Goal: Task Accomplishment & Management: Use online tool/utility

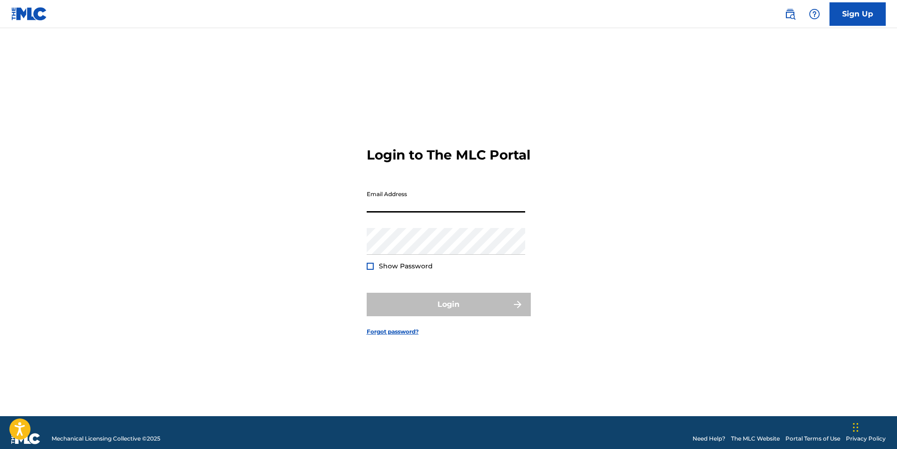
click at [398, 212] on input "Email Address" at bounding box center [446, 199] width 159 height 27
type input "[EMAIL_ADDRESS][DOMAIN_NAME]"
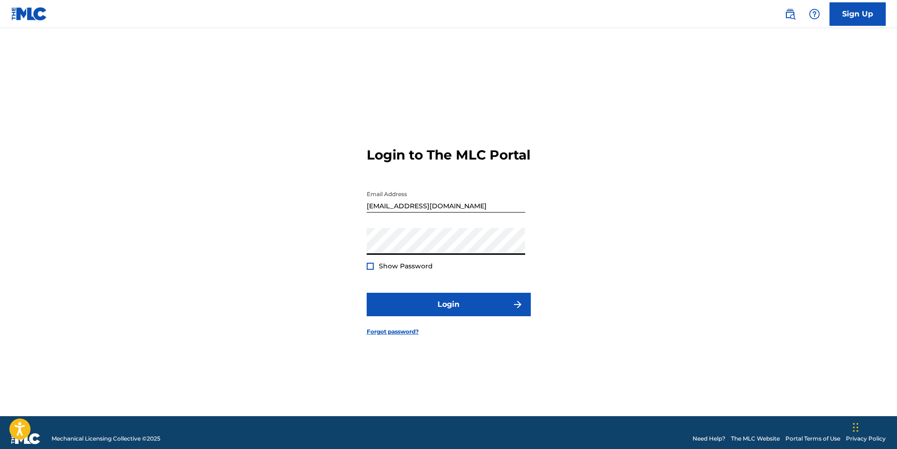
click at [376, 271] on div "Show Password" at bounding box center [400, 265] width 66 height 9
click at [369, 270] on div at bounding box center [370, 266] width 7 height 7
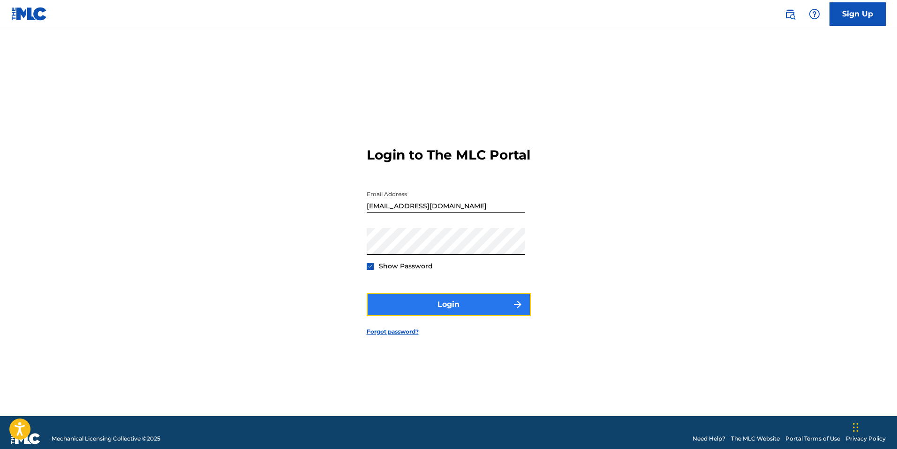
click at [450, 316] on button "Login" at bounding box center [449, 304] width 164 height 23
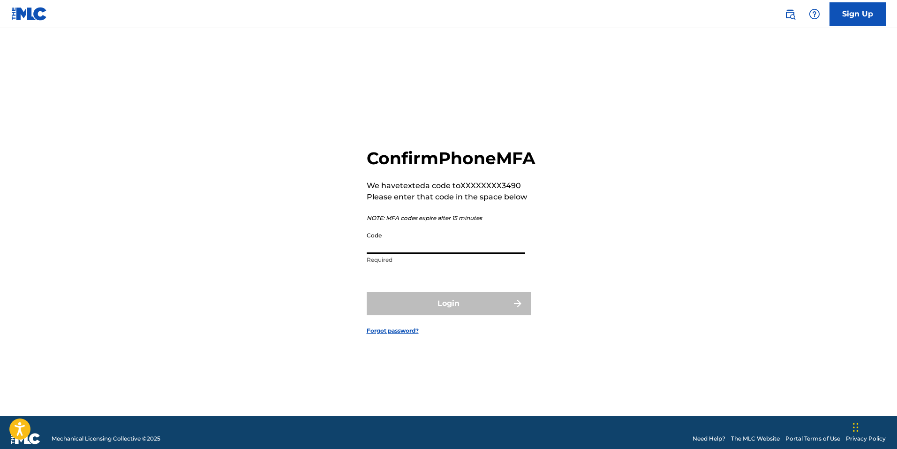
click at [463, 254] on input "Code" at bounding box center [446, 240] width 159 height 27
type input "432995"
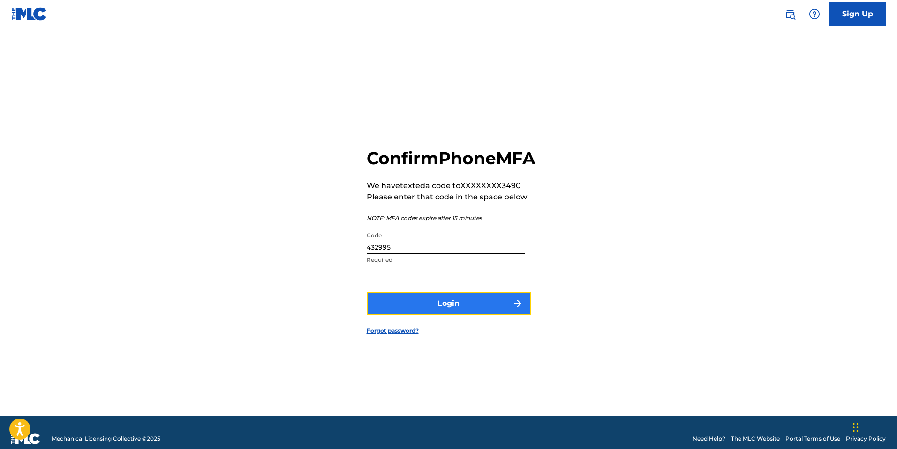
click at [489, 315] on button "Login" at bounding box center [449, 303] width 164 height 23
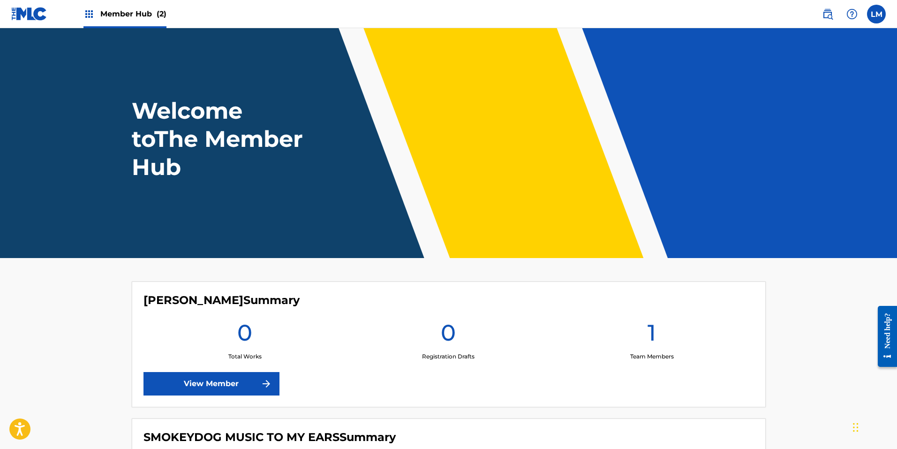
click at [111, 10] on span "Member Hub (2)" at bounding box center [133, 13] width 66 height 11
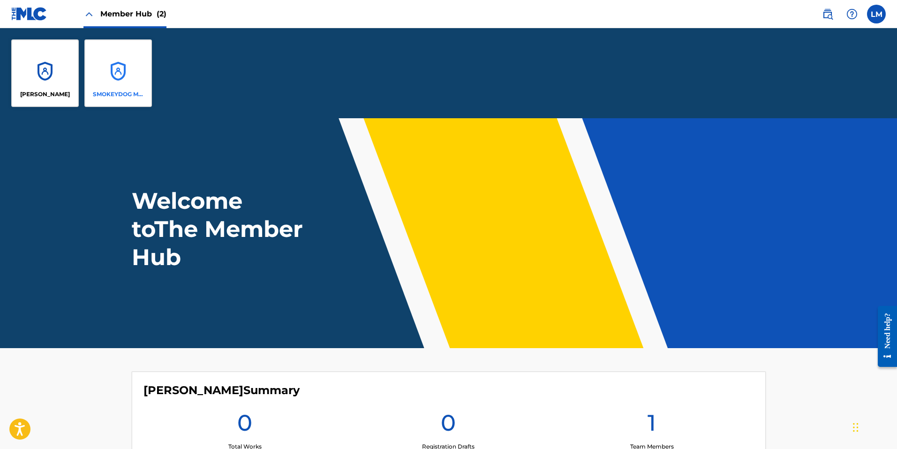
click at [125, 76] on div "SMOKEYDOG MUSIC TO MY EARS" at bounding box center [118, 73] width 68 height 68
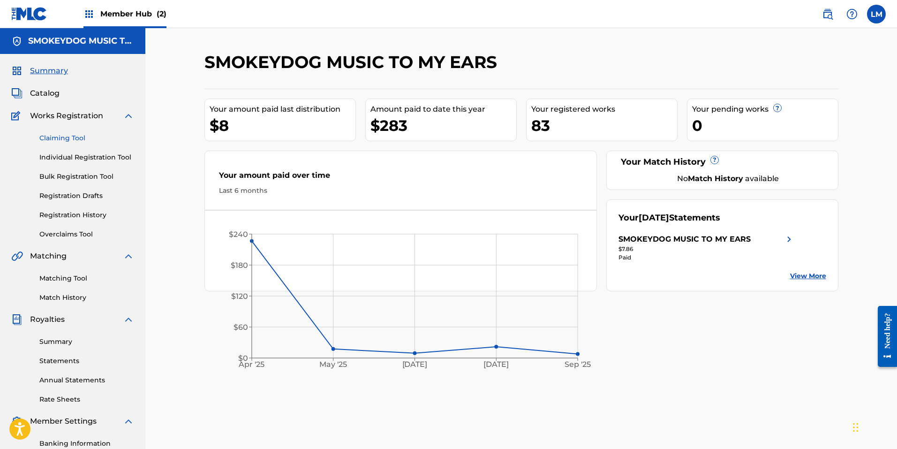
click at [54, 134] on link "Claiming Tool" at bounding box center [86, 138] width 95 height 10
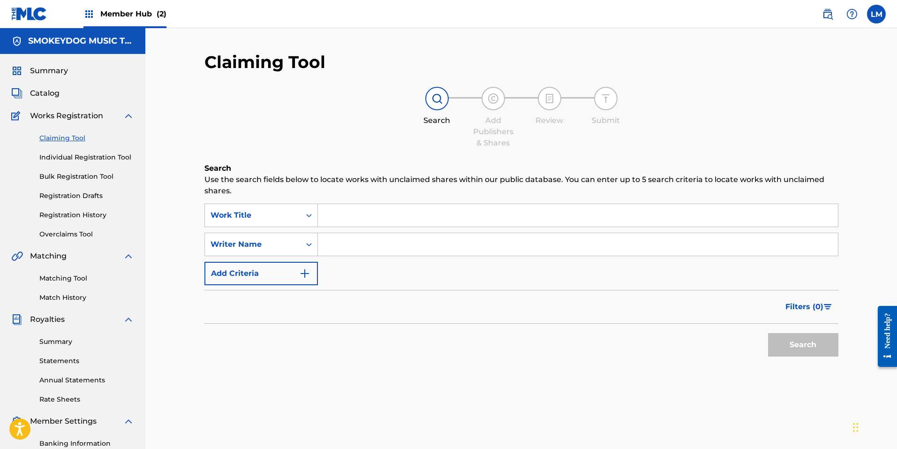
click at [336, 248] on input "Search Form" at bounding box center [578, 244] width 520 height 23
type input "[PERSON_NAME]"
click at [768, 333] on button "Search" at bounding box center [803, 344] width 70 height 23
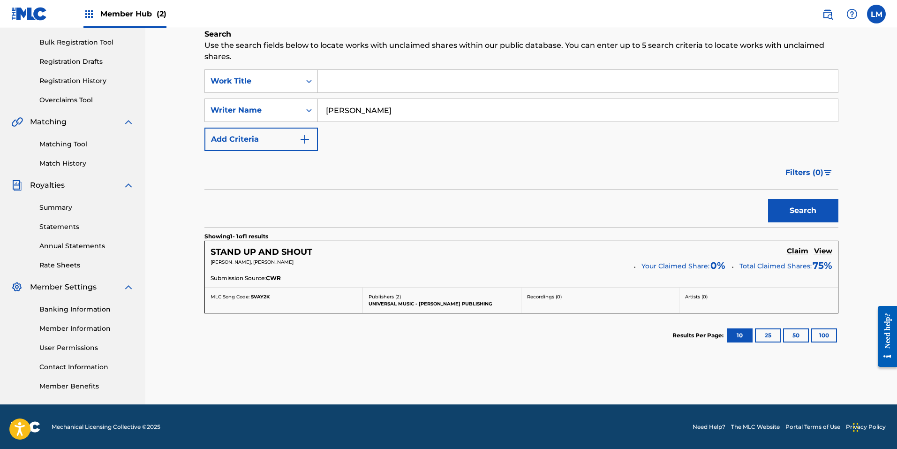
scroll to position [135, 0]
click at [824, 249] on h5 "View" at bounding box center [823, 250] width 18 height 9
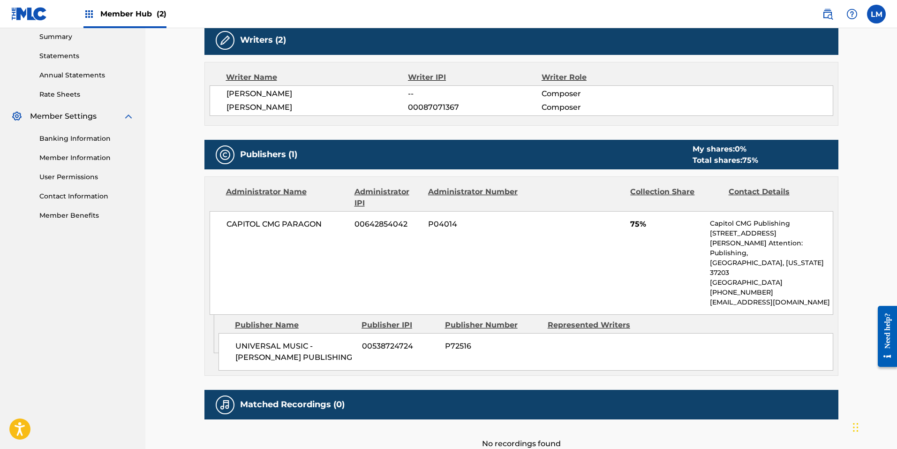
scroll to position [328, 0]
